Goal: Check status: Check status

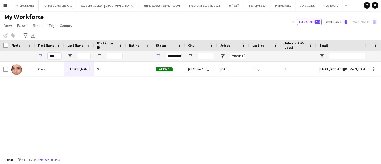
click at [56, 57] on input "****" at bounding box center [54, 56] width 13 height 6
type input "*"
click at [80, 56] on input "Last Name Filter Input" at bounding box center [83, 56] width 13 height 6
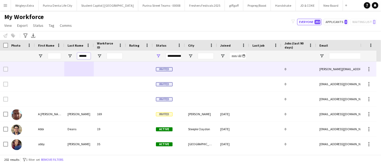
type input "******"
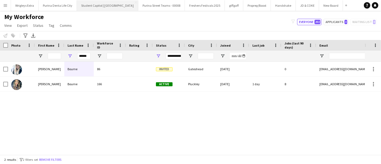
click at [112, 7] on button "Student Capitol | [GEOGRAPHIC_DATA] Close" at bounding box center [107, 5] width 61 height 10
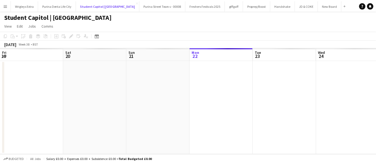
scroll to position [0, 128]
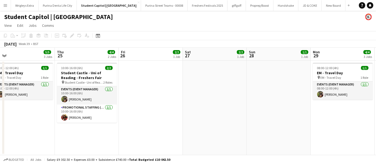
drag, startPoint x: 311, startPoint y: 125, endPoint x: 117, endPoint y: 126, distance: 194.0
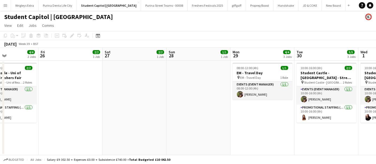
scroll to position [0, 153]
drag, startPoint x: 290, startPoint y: 101, endPoint x: 210, endPoint y: 102, distance: 79.8
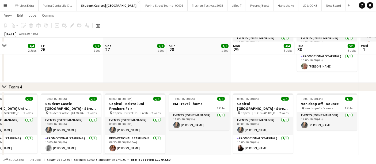
scroll to position [188, 0]
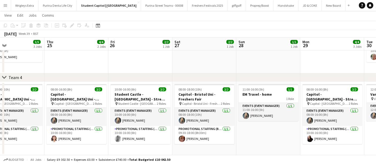
drag, startPoint x: 222, startPoint y: 132, endPoint x: 276, endPoint y: 127, distance: 54.1
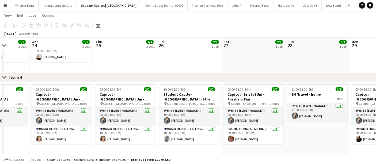
scroll to position [0, 158]
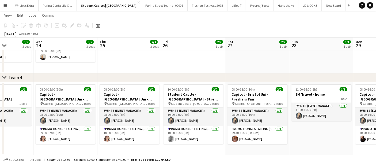
drag, startPoint x: 144, startPoint y: 68, endPoint x: 176, endPoint y: 69, distance: 32.1
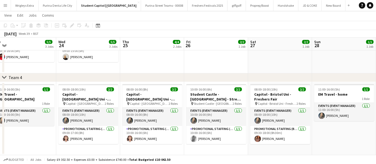
scroll to position [0, 119]
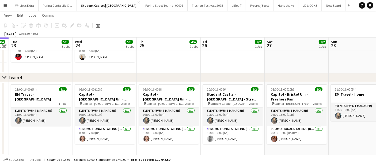
drag, startPoint x: 88, startPoint y: 71, endPoint x: 184, endPoint y: 76, distance: 96.7
click at [335, 131] on app-date-cell "11:00-16:00 (5h) 1/1 EM Travel - home 1 Role Events (Event Manager) [DATE] 11:0…" at bounding box center [361, 118] width 64 height 73
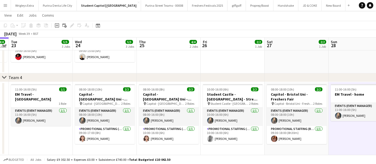
click at [7, 5] on app-icon "Menu" at bounding box center [5, 5] width 4 height 4
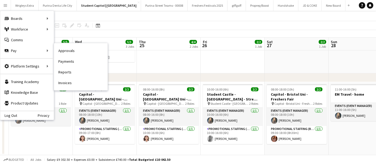
click at [79, 84] on link "Invoices" at bounding box center [81, 82] width 54 height 11
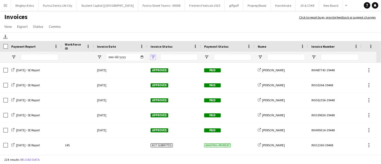
click at [153, 59] on span "Open Filter Menu" at bounding box center [152, 57] width 5 height 5
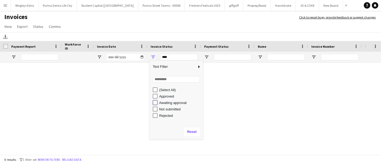
type input "**********"
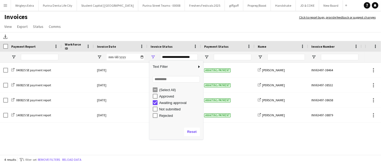
click at [244, 17] on h1 "Invoices" at bounding box center [146, 17] width 293 height 9
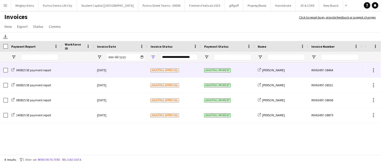
click at [65, 71] on div at bounding box center [78, 70] width 32 height 15
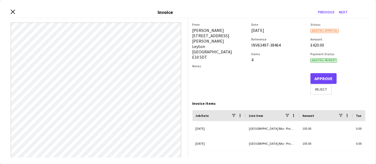
click at [217, 132] on div "[DATE]" at bounding box center [219, 128] width 54 height 15
click at [11, 13] on icon "Close invoice dialog" at bounding box center [12, 11] width 5 height 5
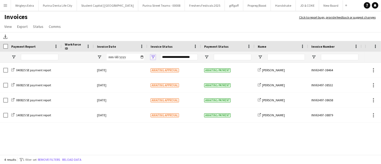
click at [153, 56] on span "Open Filter Menu" at bounding box center [152, 57] width 5 height 5
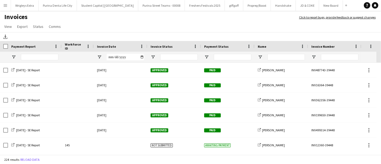
click at [193, 19] on h1 "Invoices" at bounding box center [146, 17] width 293 height 9
click at [284, 57] on input "Name Filter Input" at bounding box center [285, 57] width 37 height 6
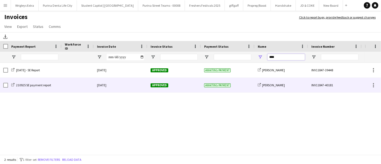
type input "****"
click at [63, 83] on div at bounding box center [78, 85] width 32 height 15
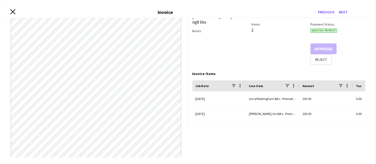
click at [13, 12] on icon at bounding box center [12, 11] width 5 height 5
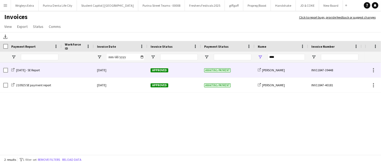
click at [47, 69] on div "[DATE] - SE Report" at bounding box center [35, 70] width 54 height 15
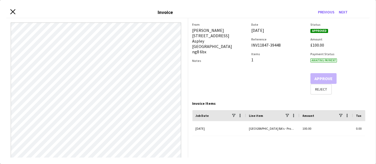
click at [15, 14] on icon at bounding box center [12, 11] width 5 height 5
